Goal: Navigation & Orientation: Find specific page/section

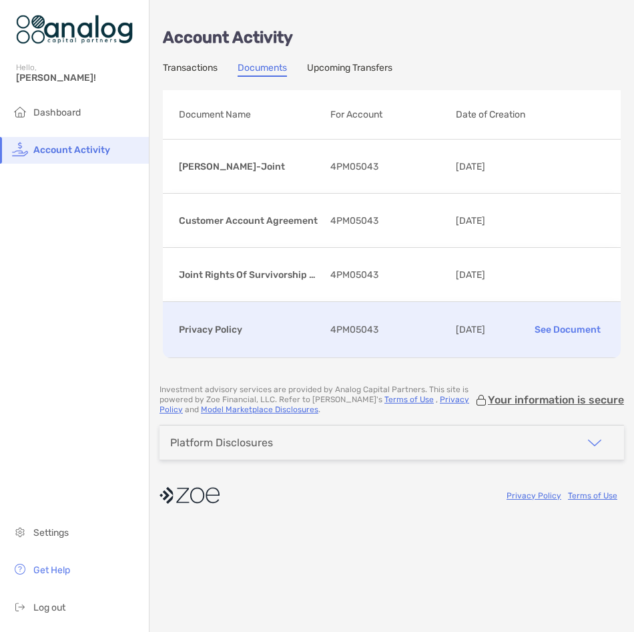
click at [510, 336] on p "[DATE]" at bounding box center [488, 329] width 64 height 17
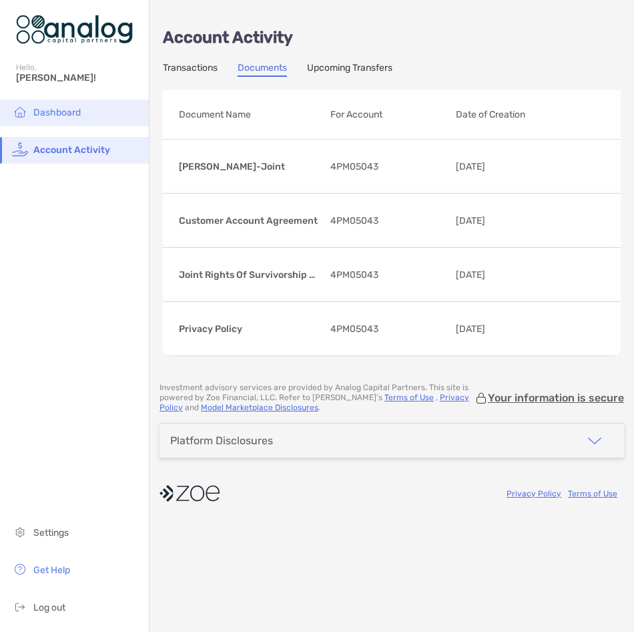
click at [59, 114] on span "Dashboard" at bounding box center [56, 112] width 47 height 11
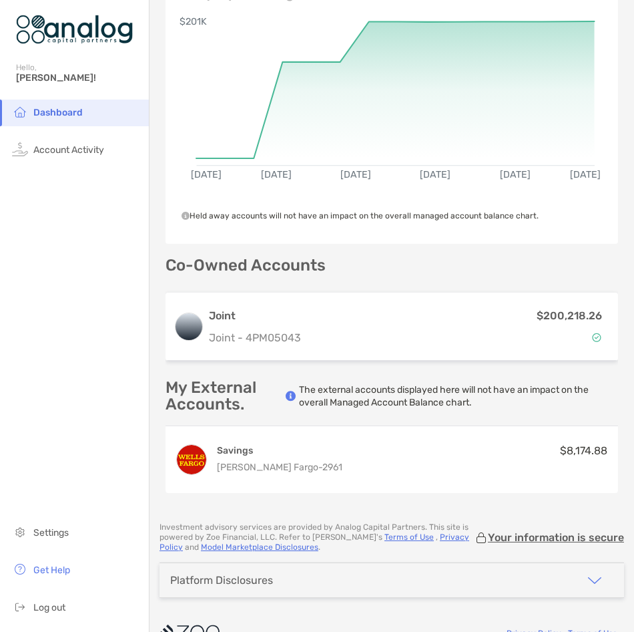
scroll to position [175, 0]
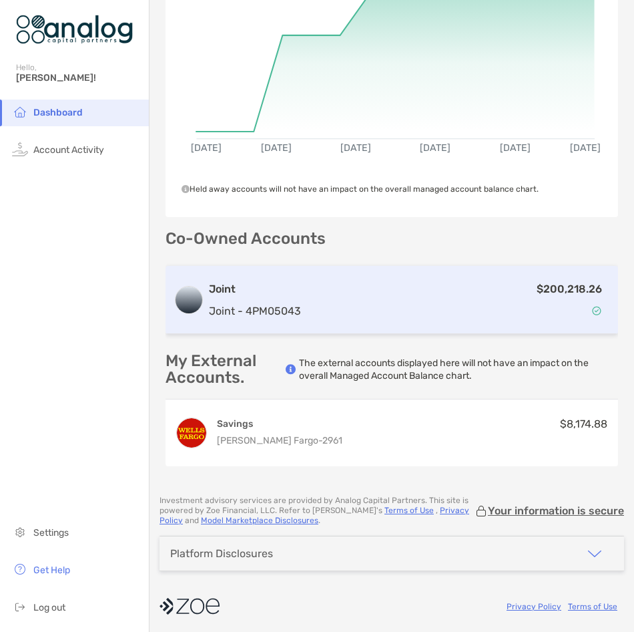
click at [592, 309] on img at bounding box center [596, 310] width 9 height 9
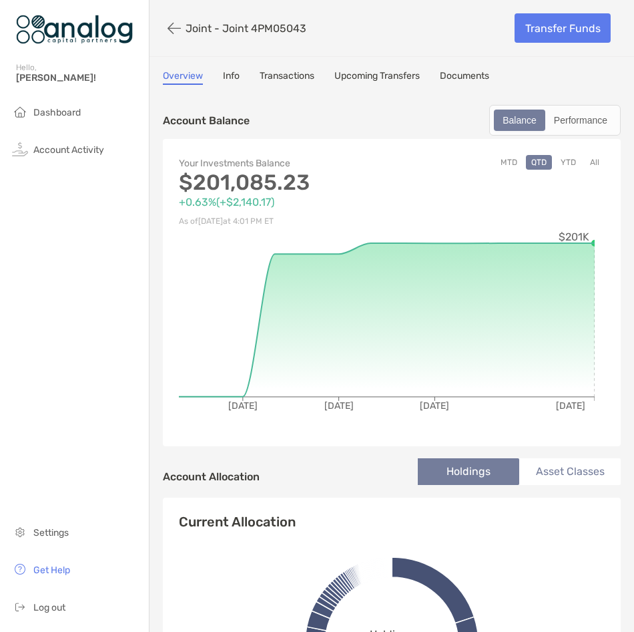
click at [282, 75] on link "Transactions" at bounding box center [287, 77] width 55 height 15
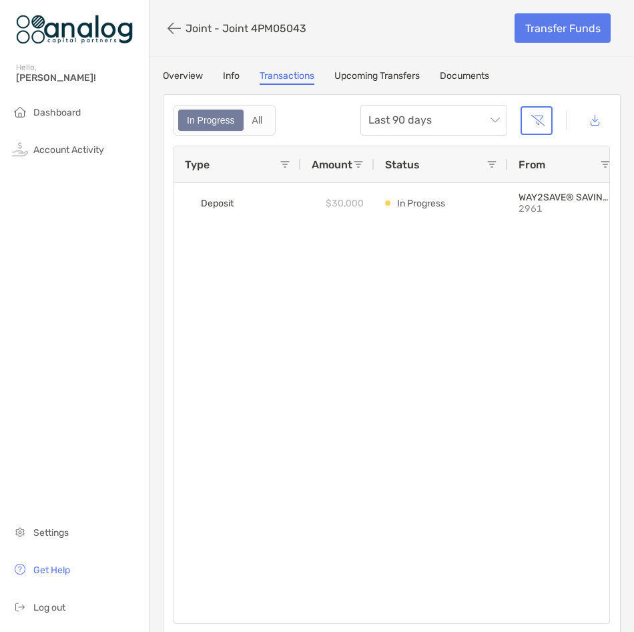
click at [184, 77] on link "Overview" at bounding box center [183, 77] width 40 height 15
